Goal: Information Seeking & Learning: Learn about a topic

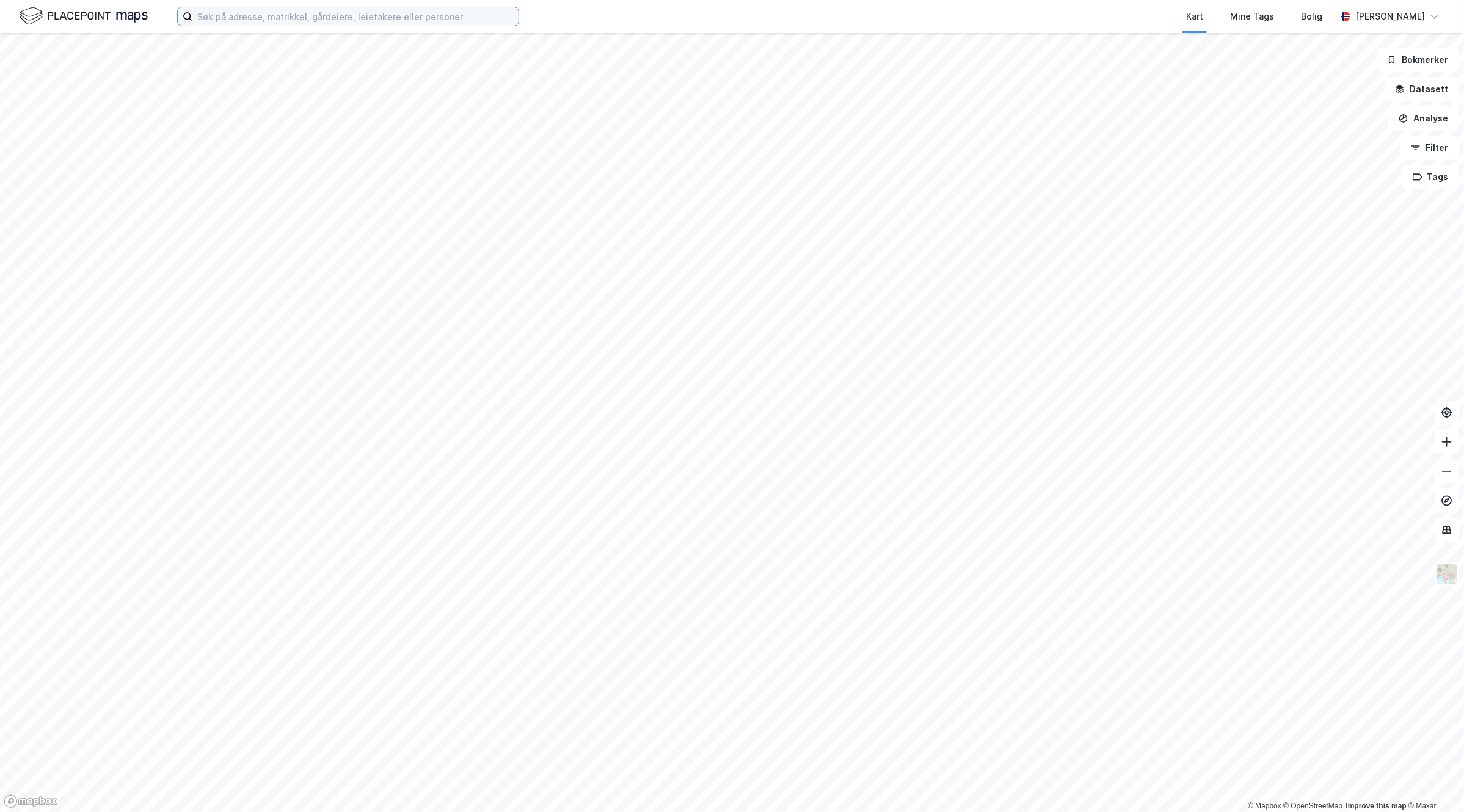
click at [320, 20] on input at bounding box center [355, 16] width 326 height 18
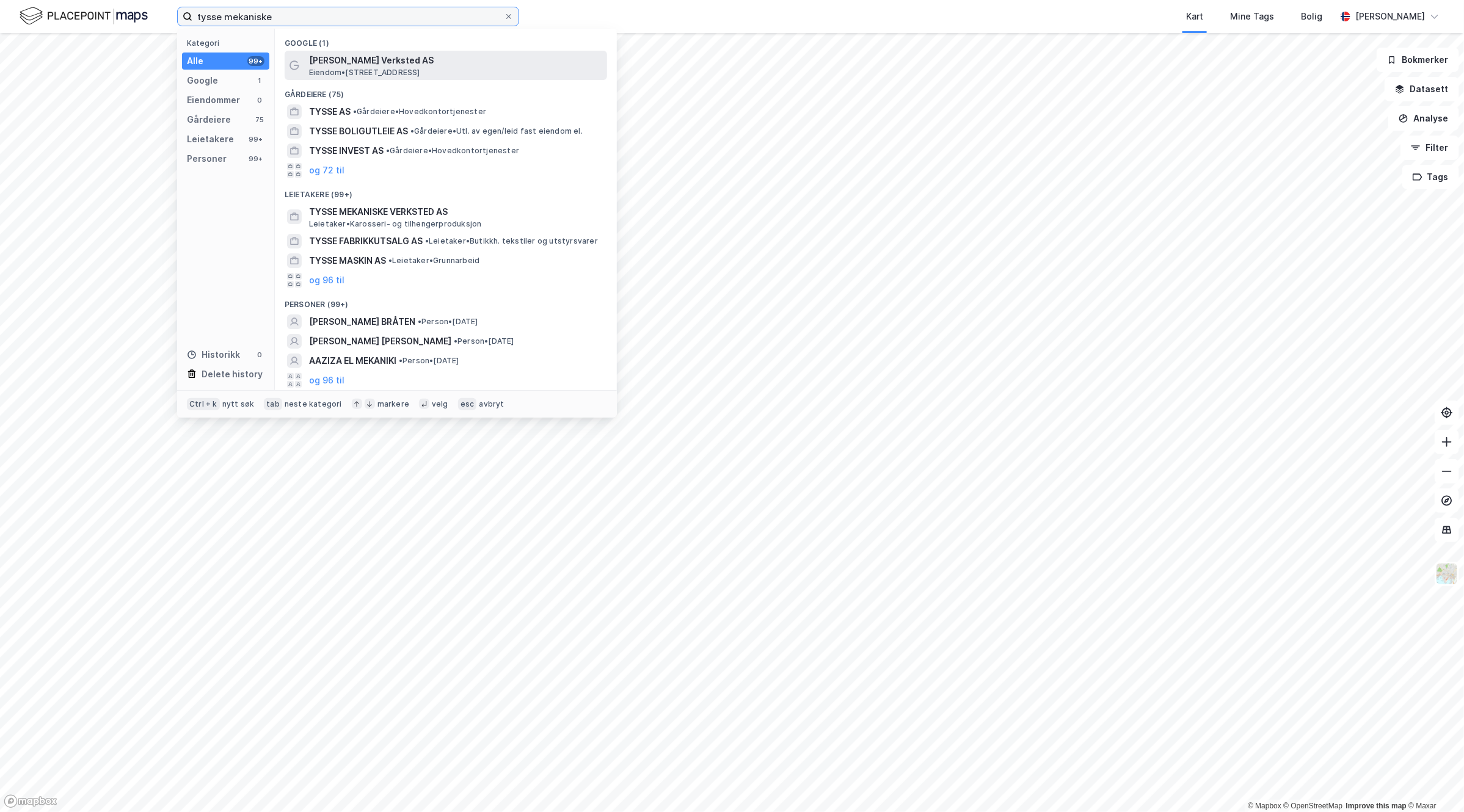
type input "tysse mekaniske"
click at [354, 59] on span "[PERSON_NAME] Verksted AS" at bounding box center [455, 60] width 294 height 15
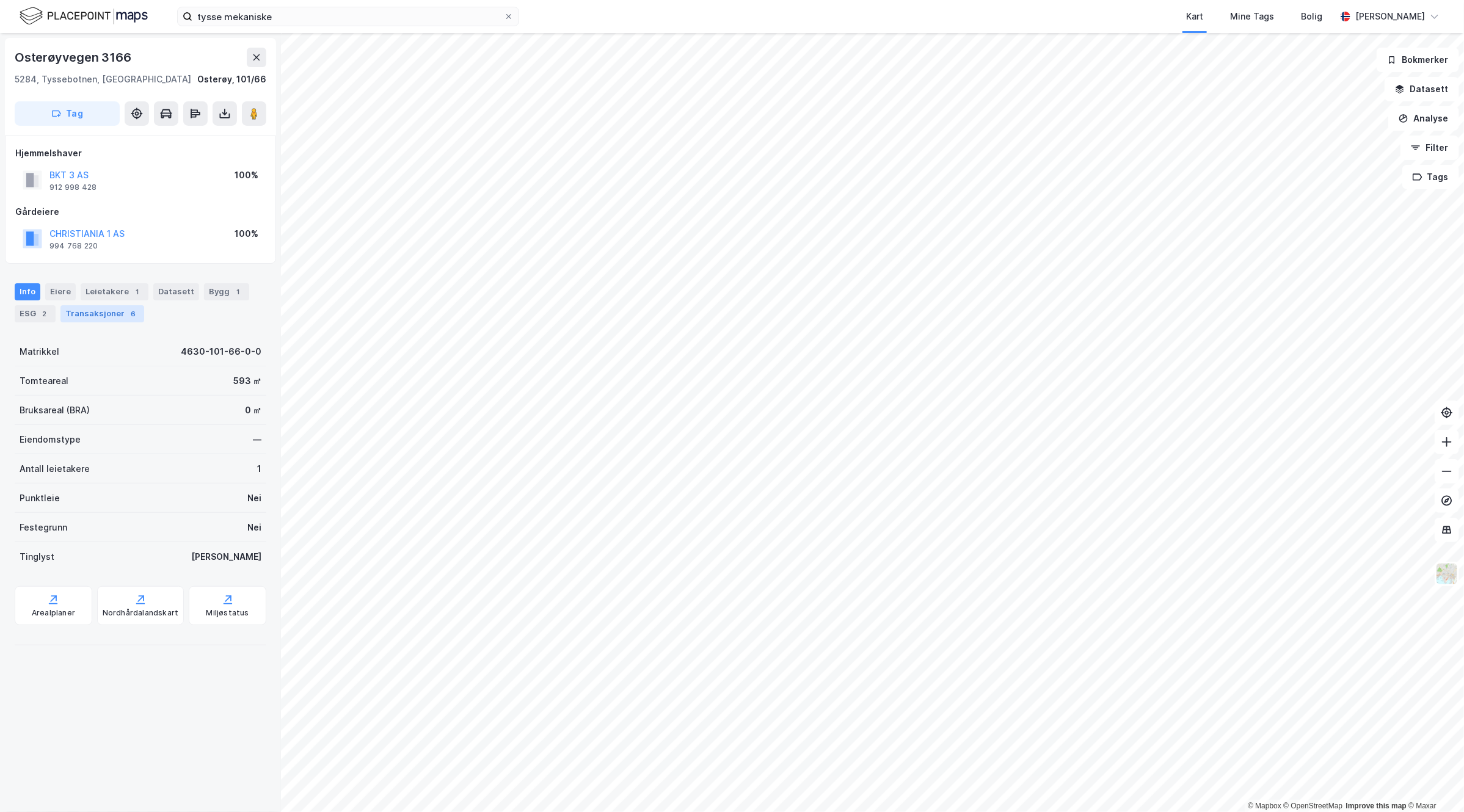
click at [120, 316] on div "Transaksjoner 6" at bounding box center [103, 313] width 84 height 17
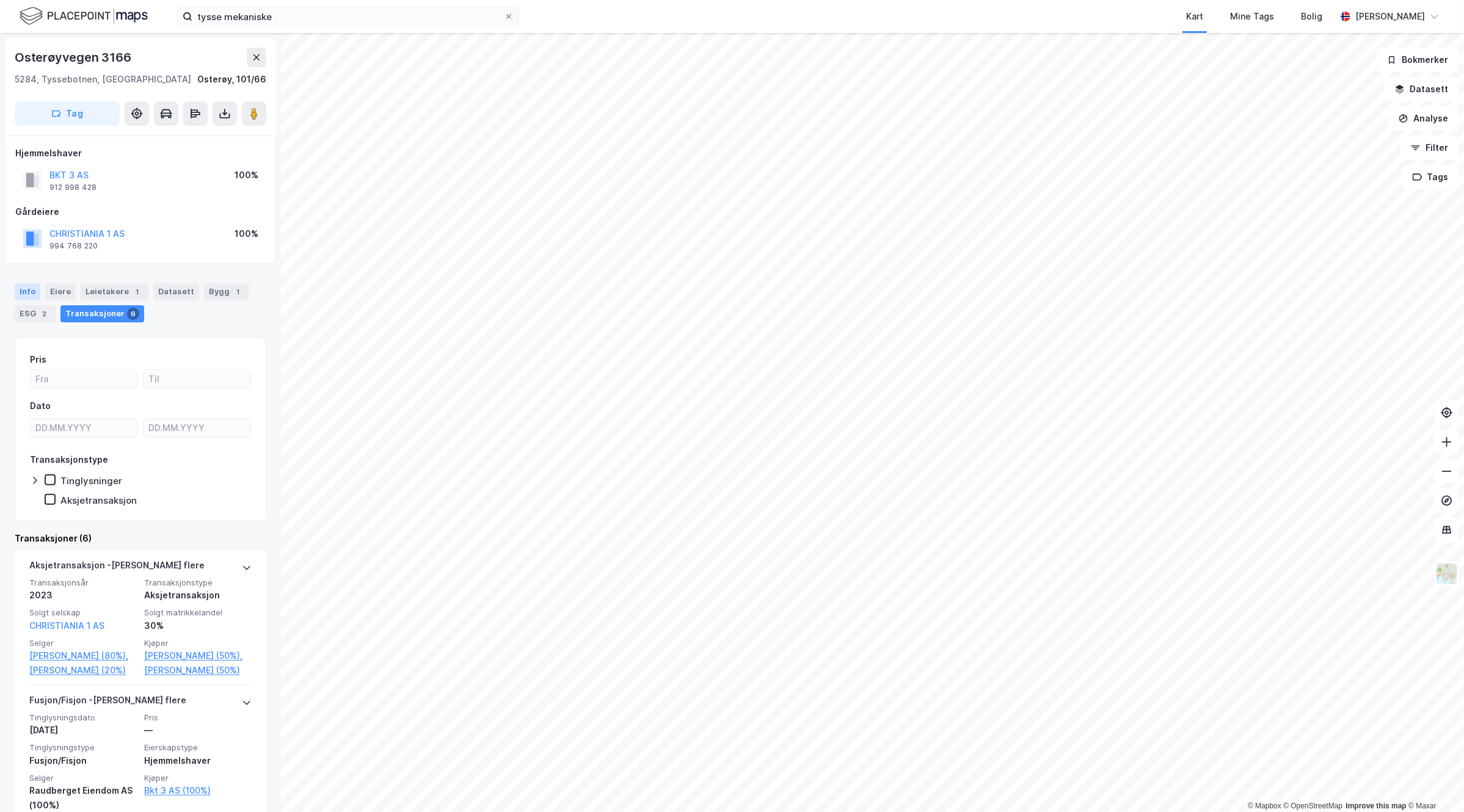
click at [32, 289] on div "Info" at bounding box center [27, 292] width 25 height 17
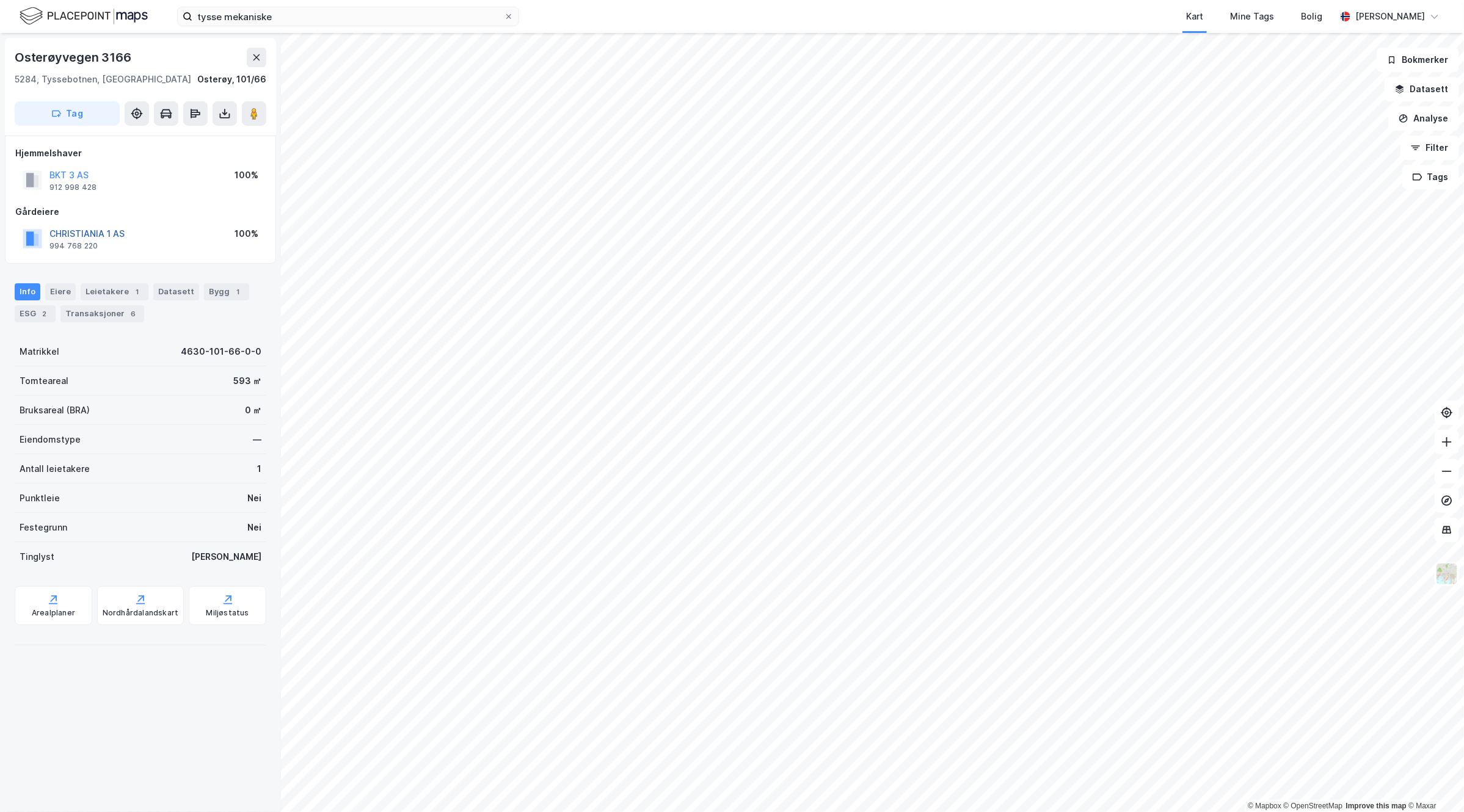
click at [0, 0] on button "CHRISTIANIA 1 AS" at bounding box center [0, 0] width 0 height 0
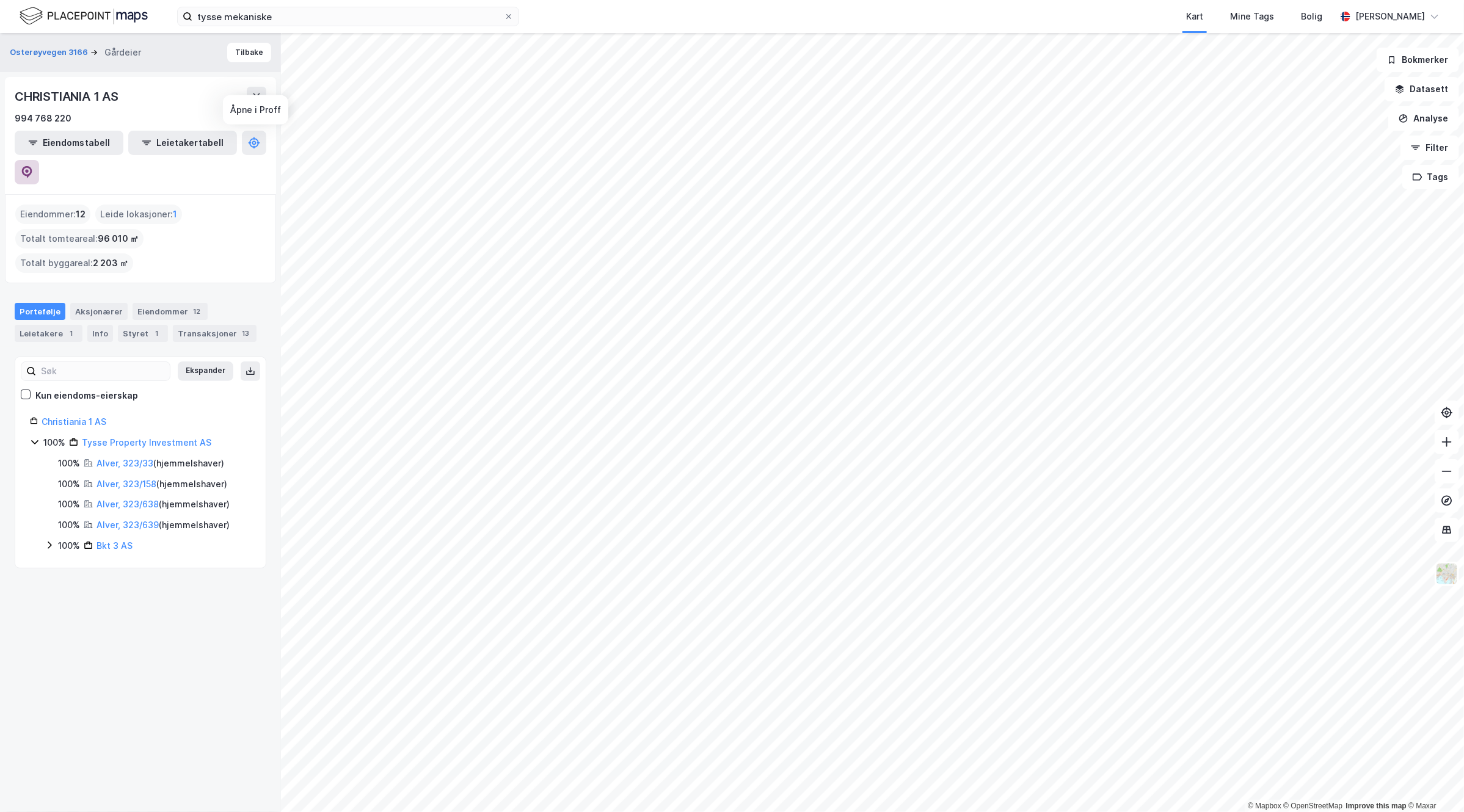
click at [29, 169] on icon at bounding box center [27, 171] width 4 height 4
click at [122, 458] on link "Alver, 323/33" at bounding box center [124, 462] width 57 height 10
click at [115, 479] on link "Alver, 323/158" at bounding box center [126, 483] width 60 height 10
click at [122, 499] on link "Alver, 323/638" at bounding box center [127, 503] width 63 height 10
click at [116, 540] on link "Bkt 3 AS" at bounding box center [115, 545] width 36 height 10
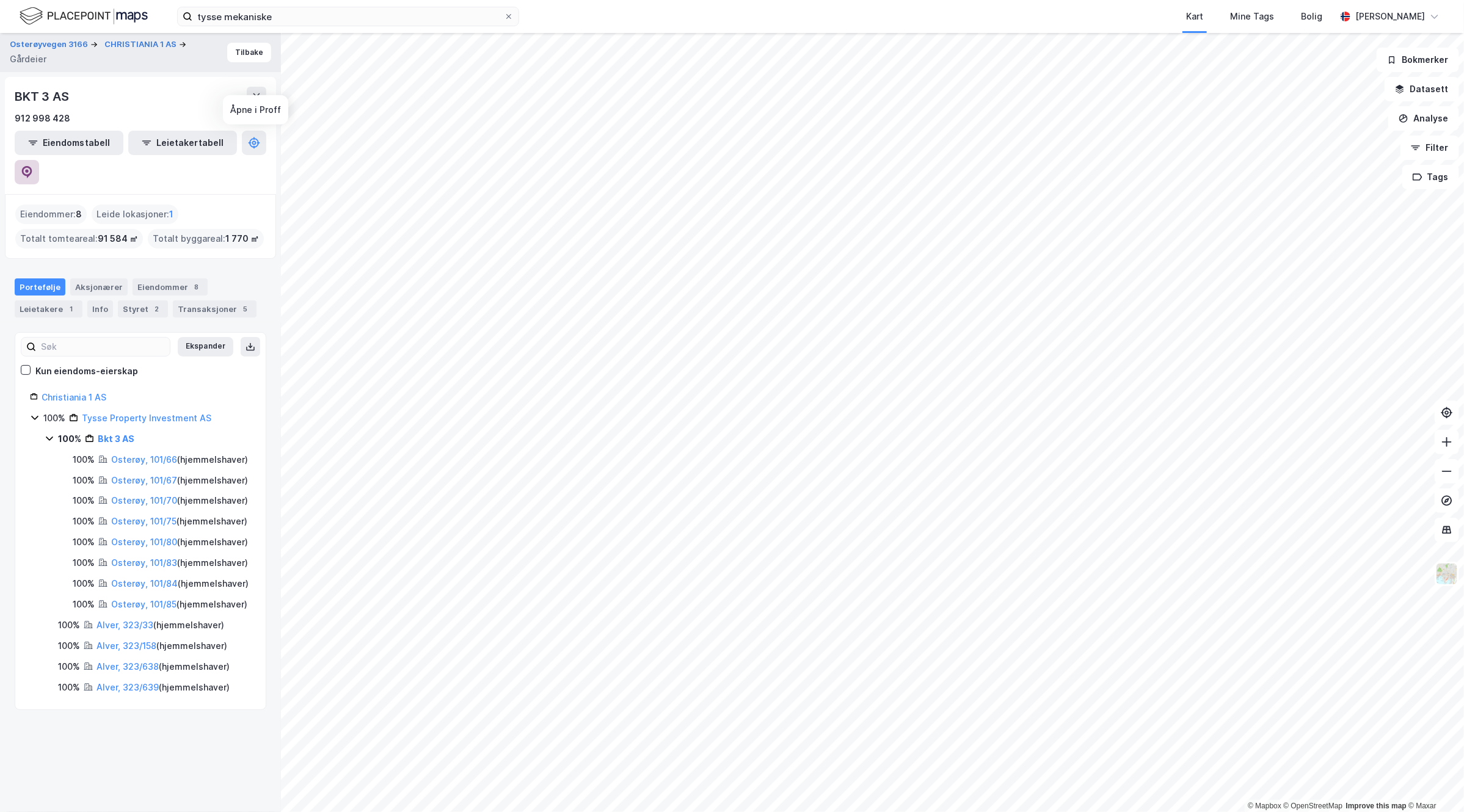
click at [33, 166] on icon at bounding box center [26, 172] width 12 height 12
click at [505, 15] on icon at bounding box center [509, 16] width 7 height 7
click at [504, 15] on input "tysse mekaniske" at bounding box center [348, 16] width 312 height 18
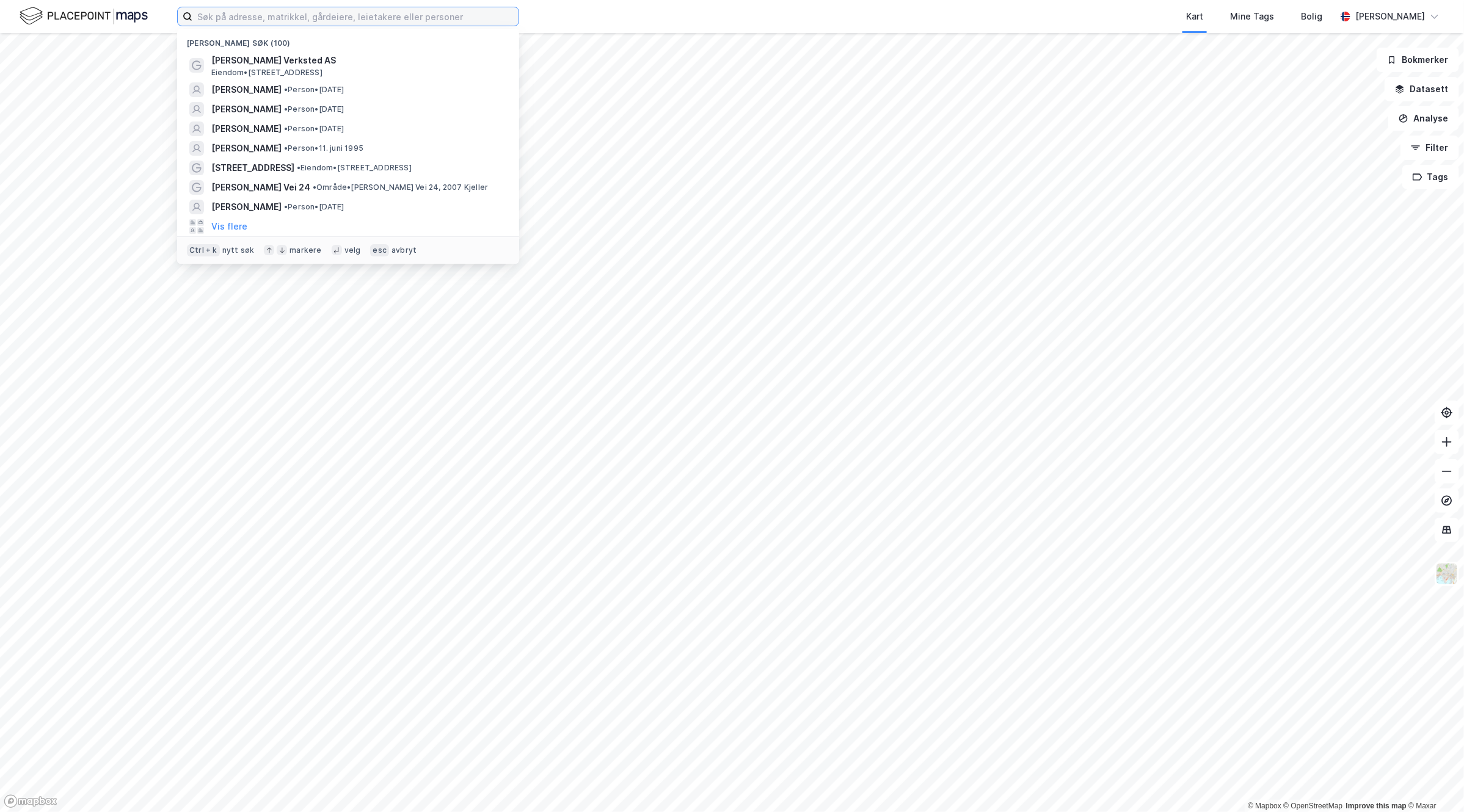
click at [450, 17] on input at bounding box center [355, 16] width 326 height 18
paste input "Lillebytunet"
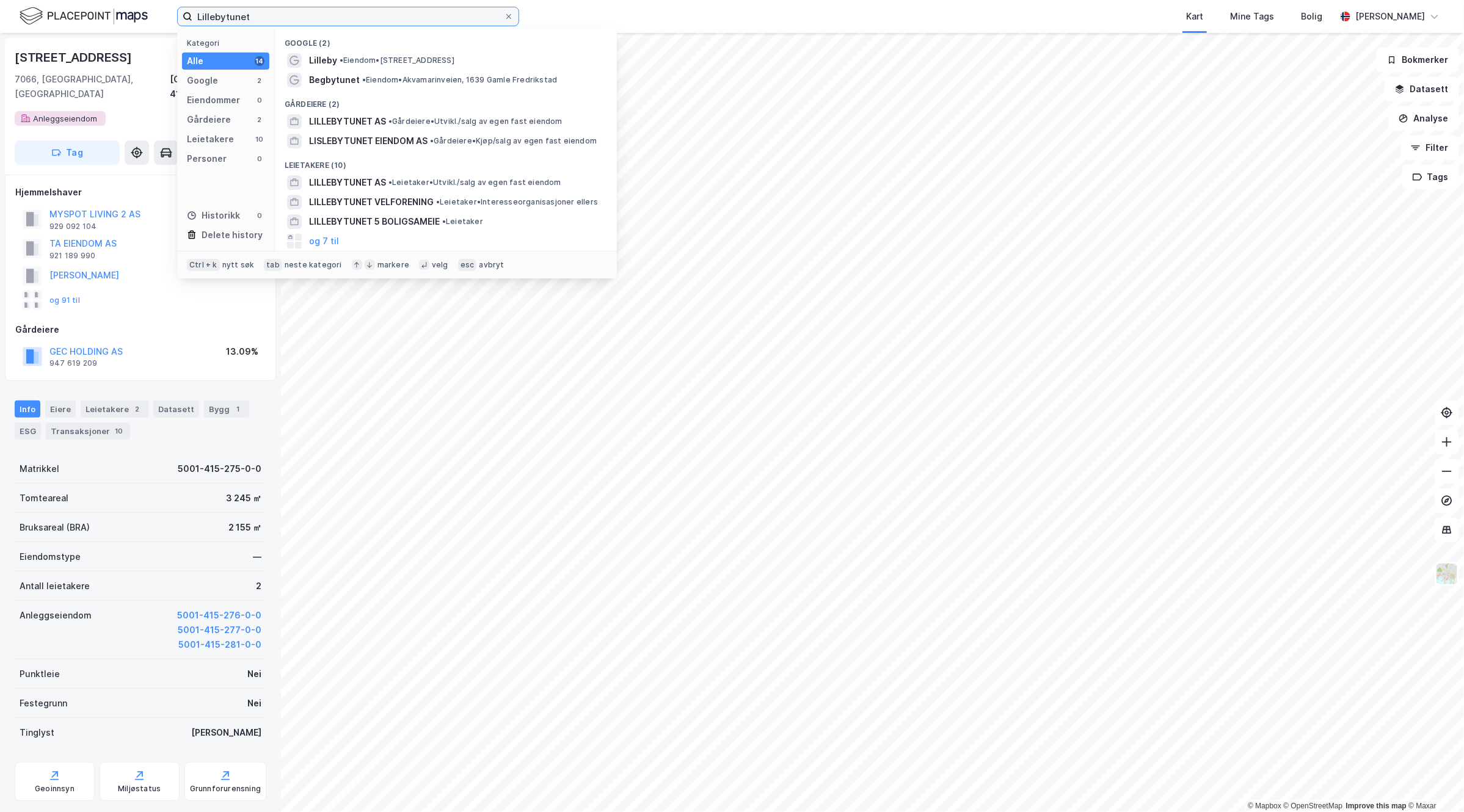
drag, startPoint x: 262, startPoint y: 13, endPoint x: 88, endPoint y: 13, distance: 174.0
click at [88, 13] on div "Lillebytunet Kategori Alle 14 Google 2 Eiendommer 0 Gårdeiere 2 Leietakere 10 P…" at bounding box center [732, 16] width 1464 height 33
paste input "B4"
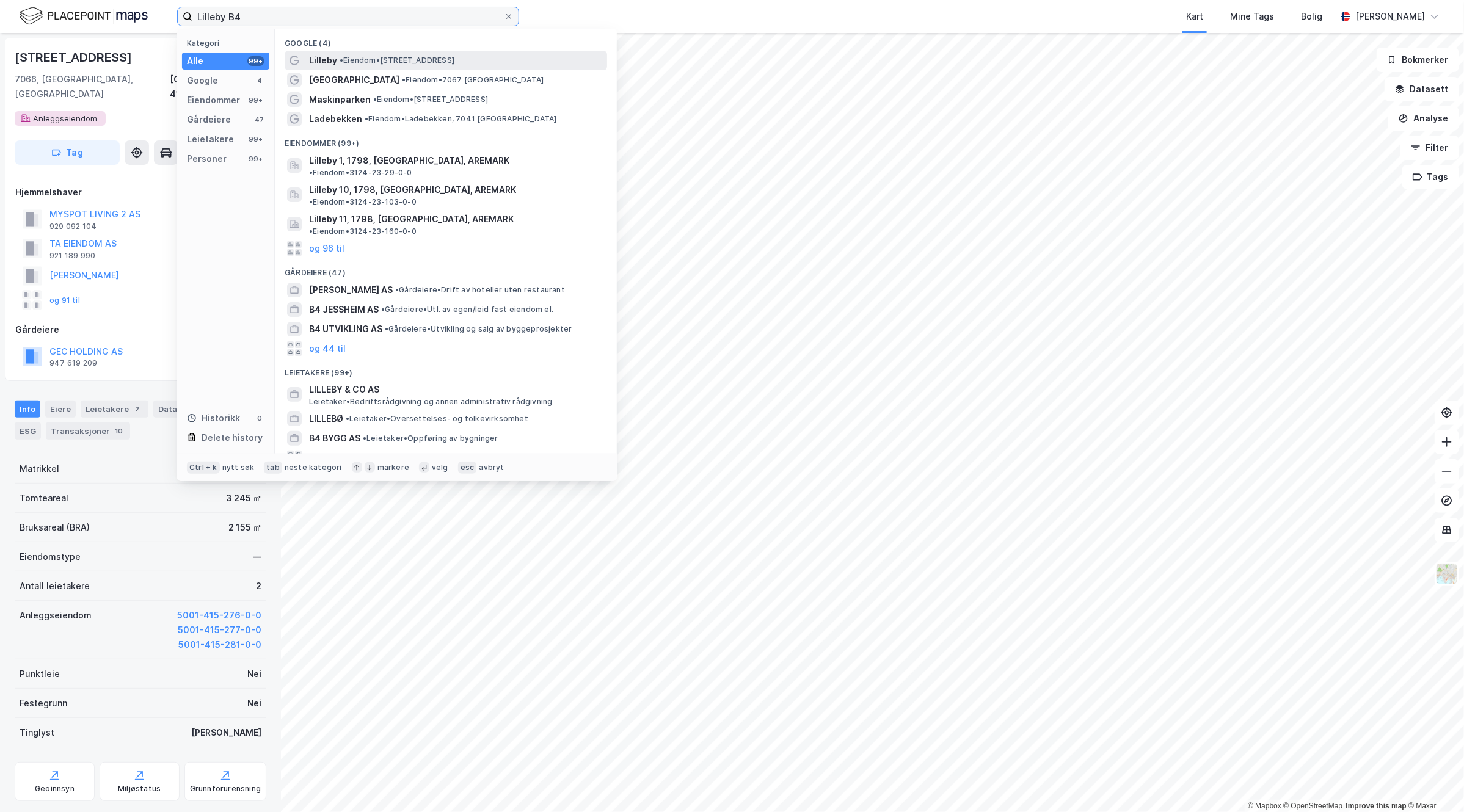
type input "Lilleby B4"
click at [521, 60] on div "Lilleby • Eiendom • [STREET_ADDRESS]" at bounding box center [456, 60] width 295 height 15
